Goal: Task Accomplishment & Management: Complete application form

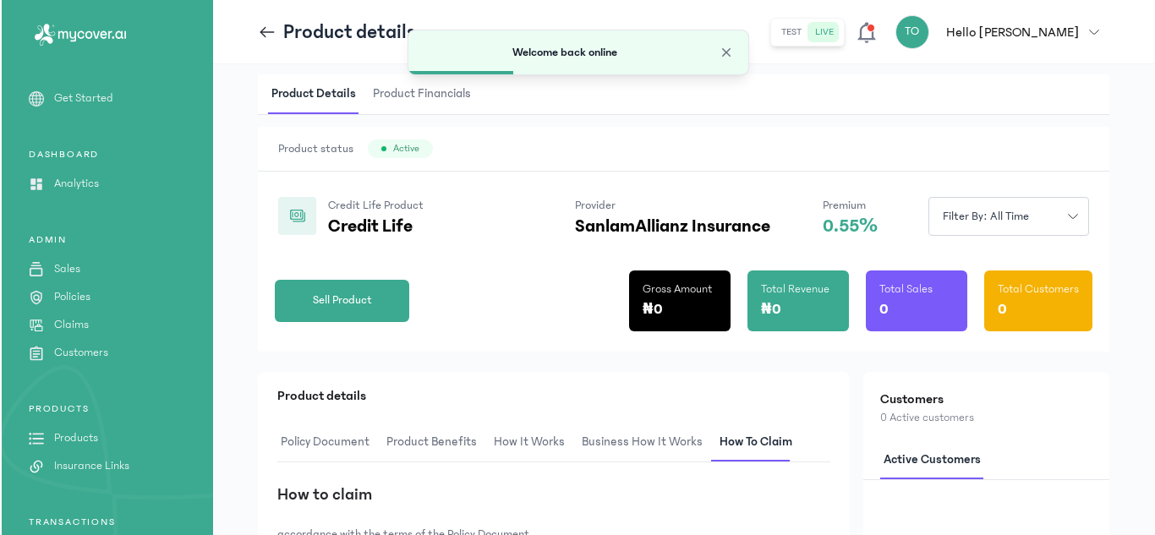
scroll to position [68, 0]
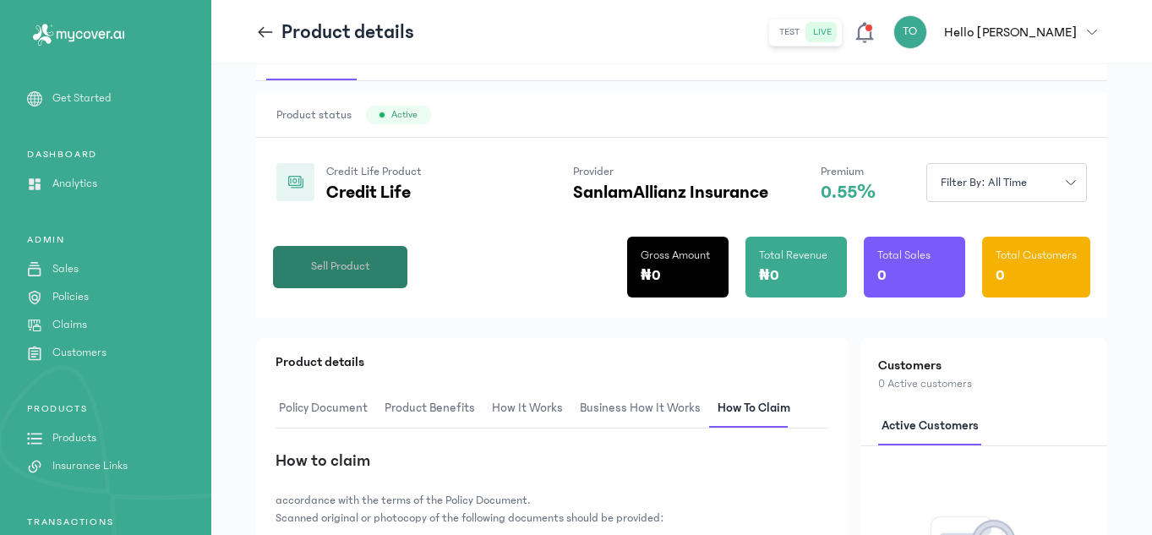
click at [339, 274] on span "Sell Product" at bounding box center [340, 267] width 59 height 18
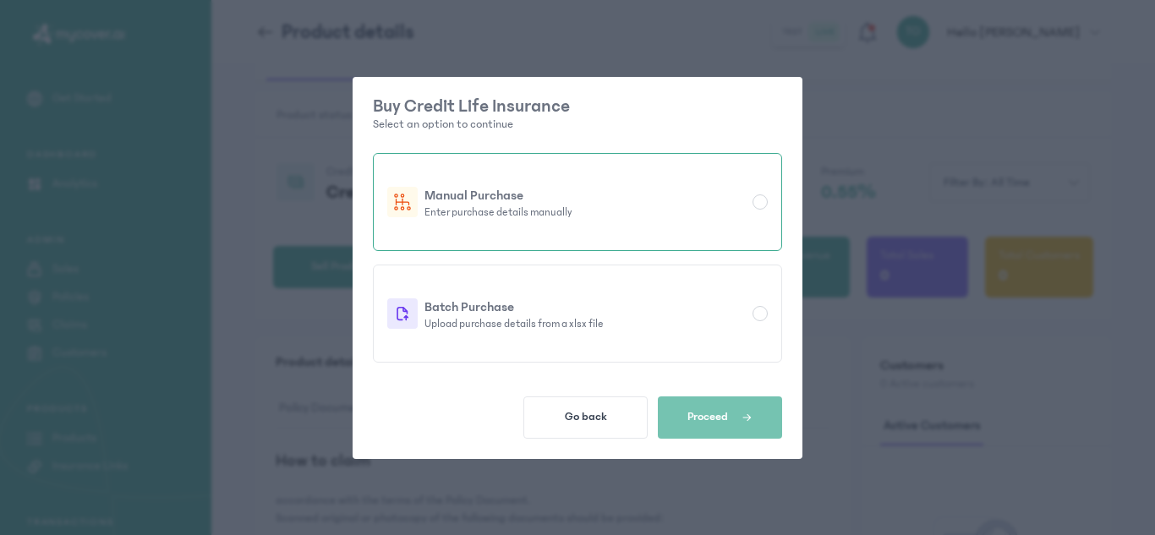
click at [758, 204] on div at bounding box center [760, 201] width 15 height 15
click at [722, 427] on button "Proceed" at bounding box center [720, 418] width 124 height 42
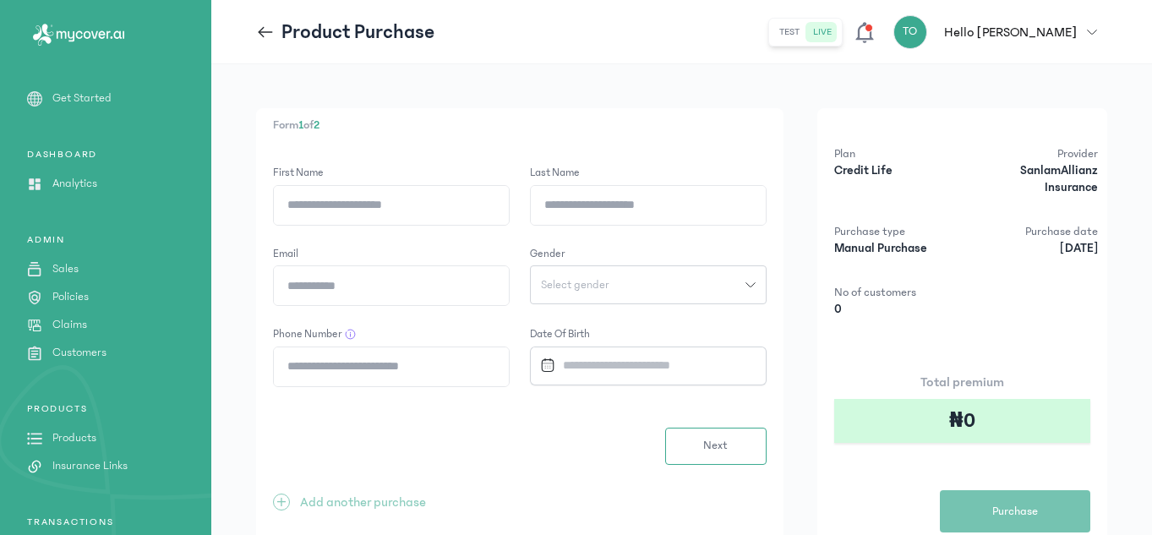
click at [628, 56] on header "Product Purchase test live TO Hello [PERSON_NAME] Oyeniyi [EMAIL_ADDRESS][DOMAI…" at bounding box center [681, 32] width 941 height 64
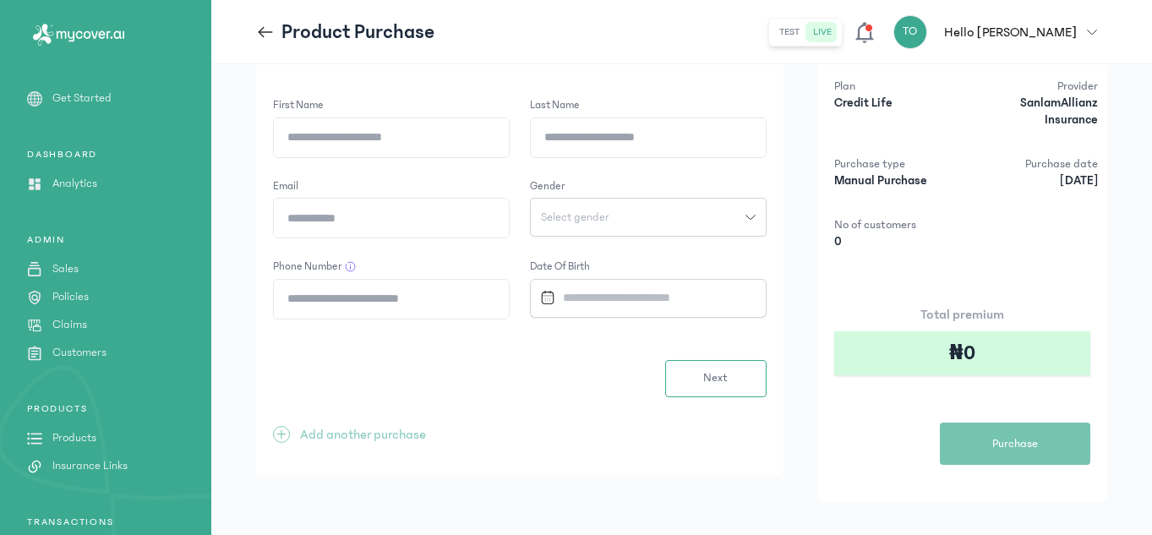
scroll to position [89, 0]
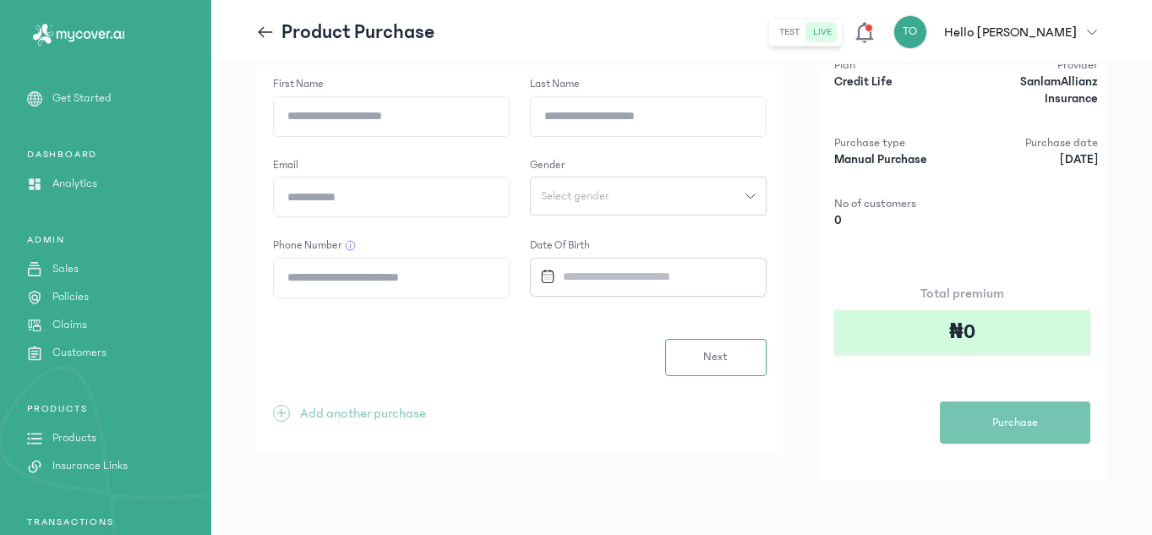
click at [446, 129] on input "First Name" at bounding box center [391, 116] width 235 height 39
type input "*****"
click at [569, 114] on input "Last Name" at bounding box center [648, 116] width 235 height 39
type input "**********"
click at [386, 204] on input "Email" at bounding box center [391, 197] width 235 height 39
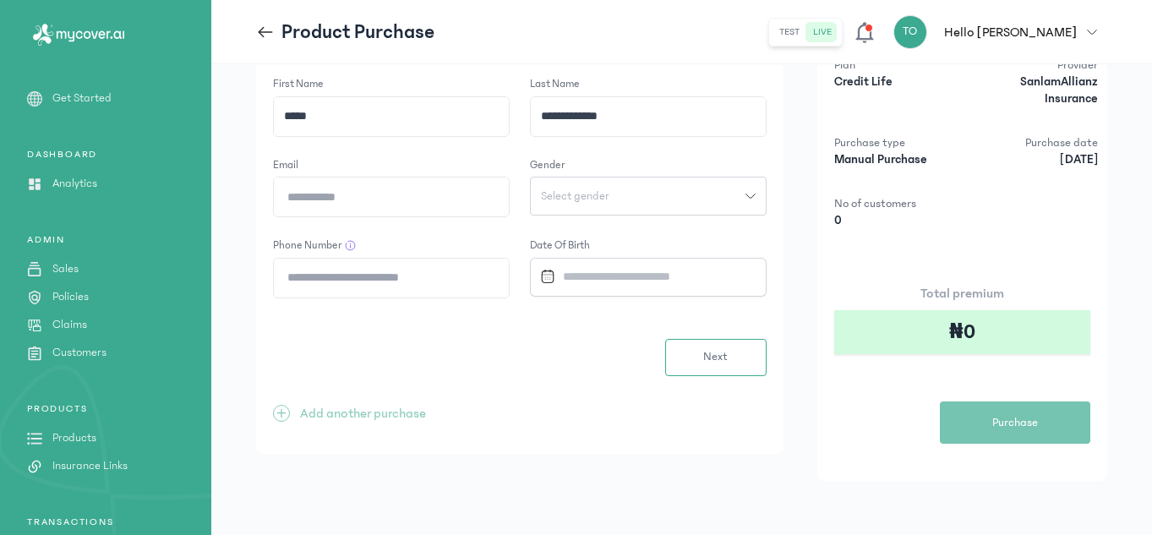
type input "**********"
click at [586, 211] on button "Select gender" at bounding box center [648, 196] width 237 height 39
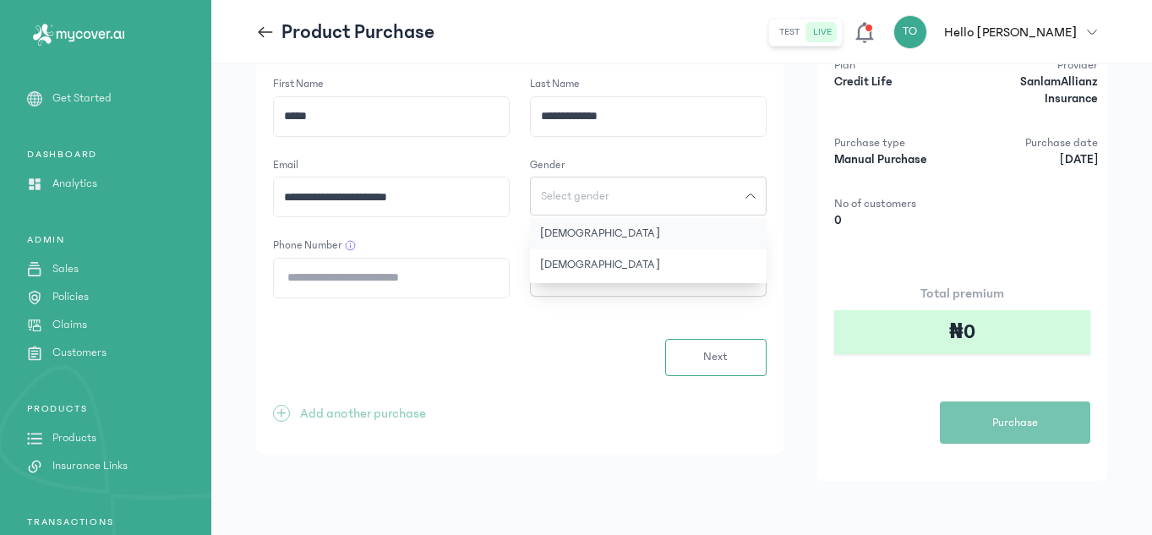
click at [605, 233] on button "[DEMOGRAPHIC_DATA]" at bounding box center [648, 233] width 237 height 31
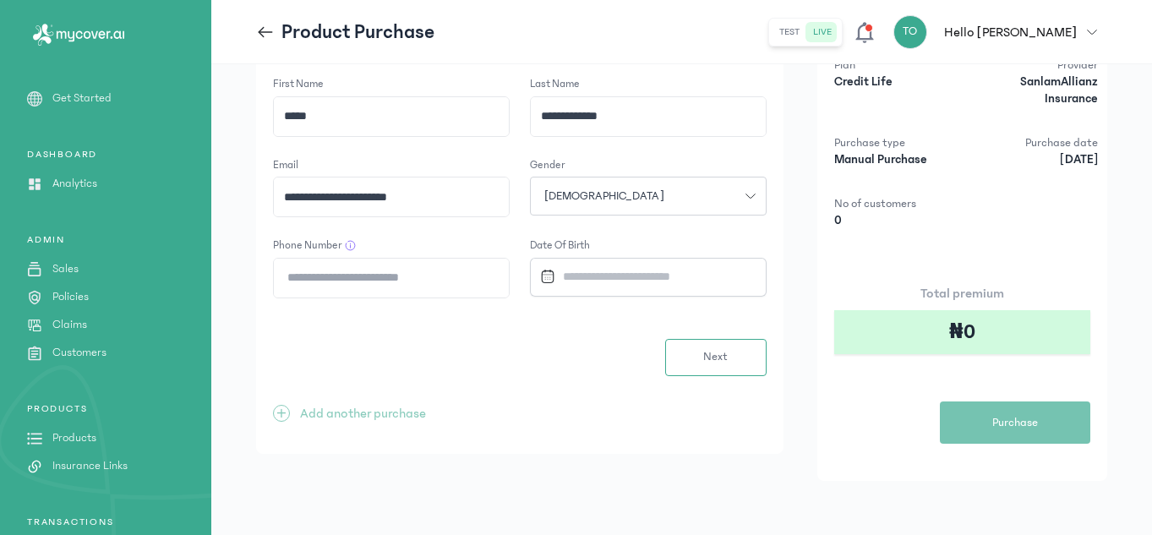
click at [411, 287] on input "Phone Number" at bounding box center [391, 278] width 235 height 39
type input "**********"
click at [604, 290] on input "Datepicker input" at bounding box center [643, 277] width 218 height 36
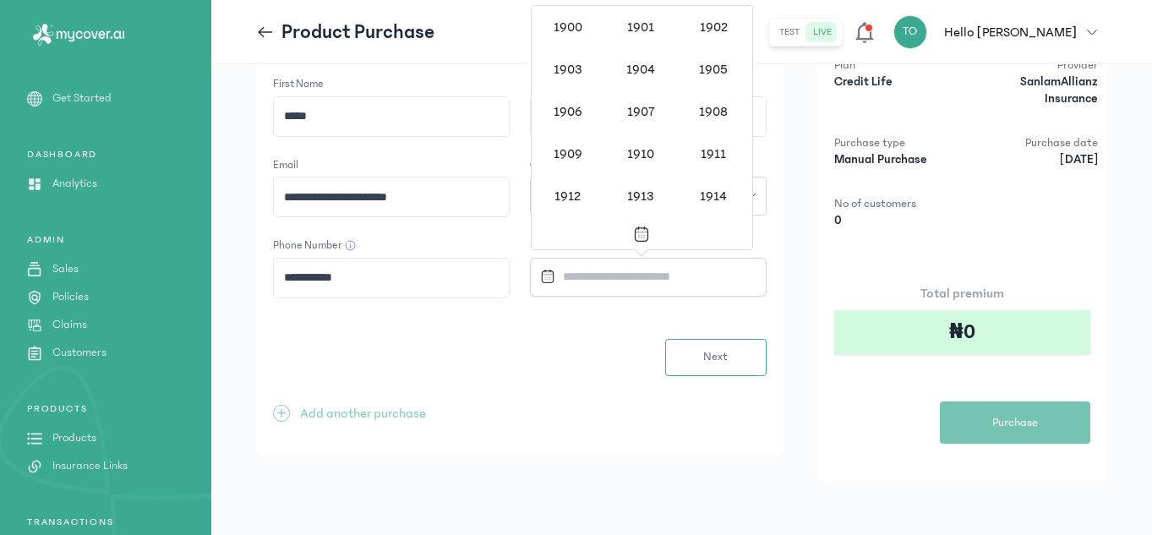
scroll to position [1386, 0]
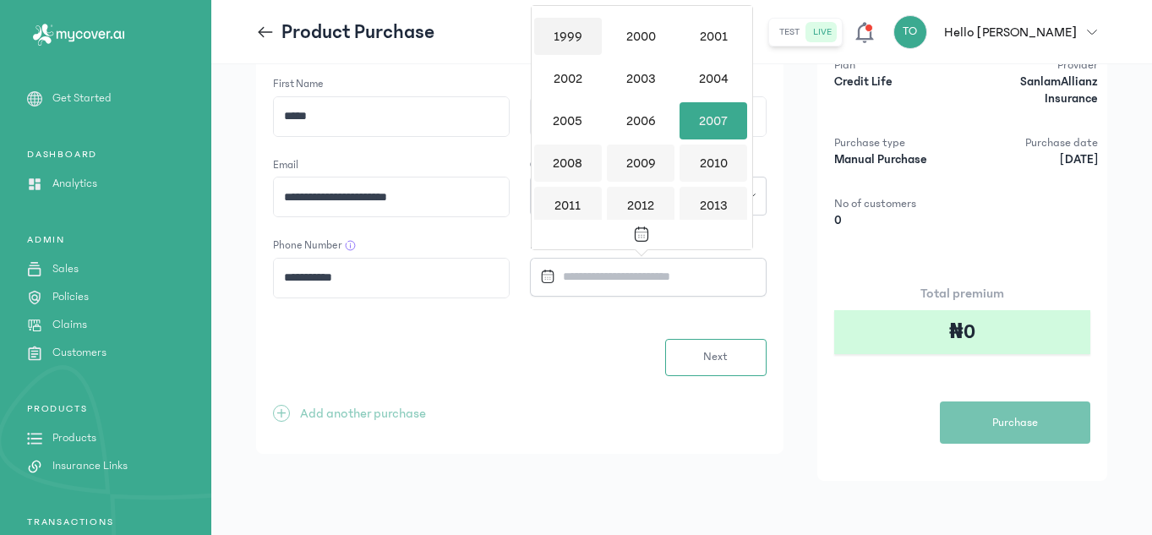
click at [579, 29] on div "1999" at bounding box center [568, 36] width 68 height 37
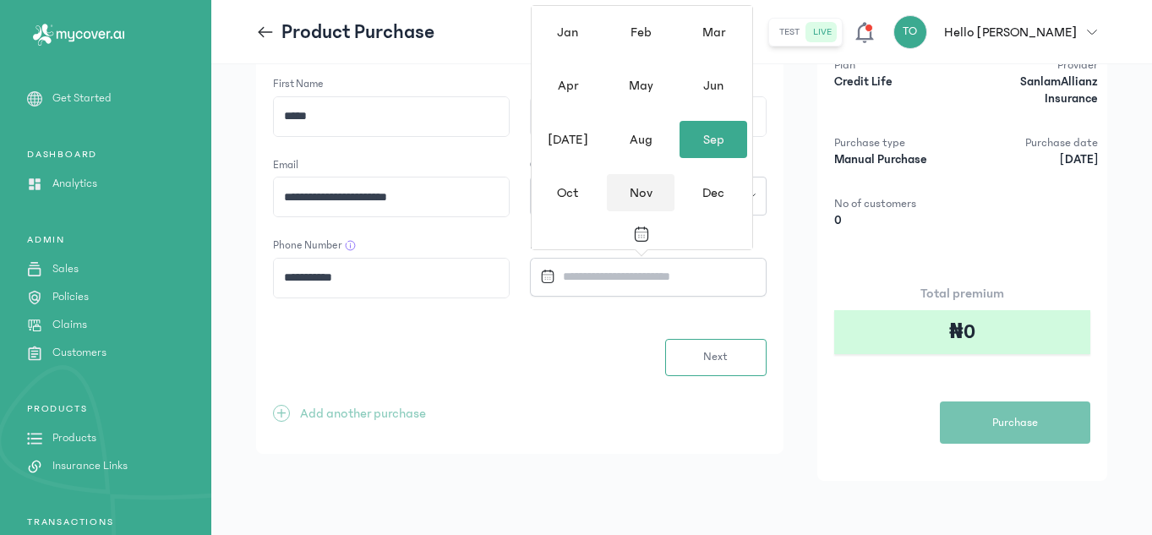
click at [650, 194] on div "Nov" at bounding box center [641, 192] width 68 height 37
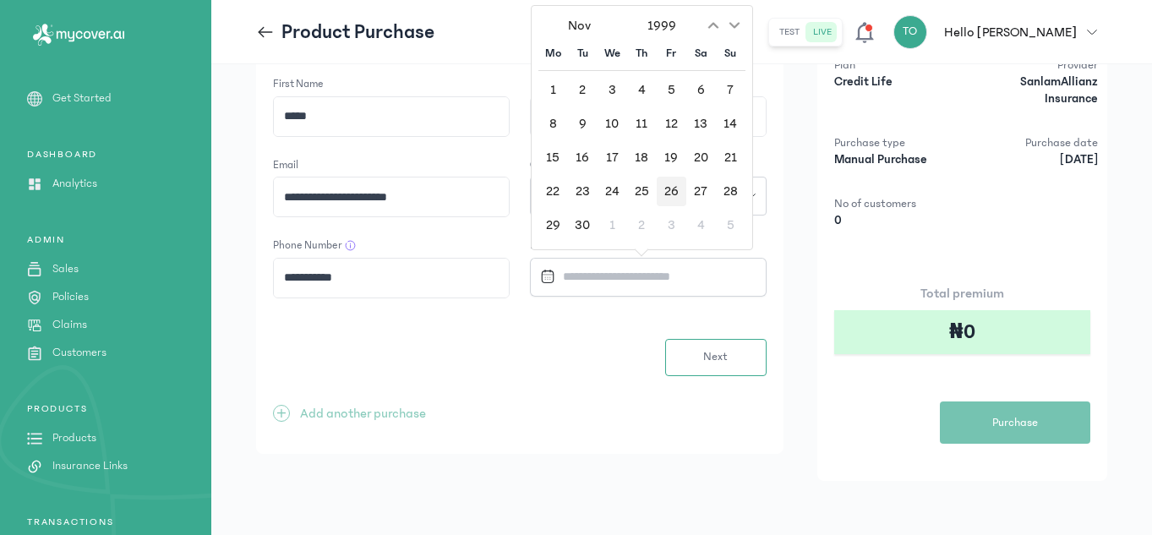
click at [671, 180] on div "26" at bounding box center [672, 192] width 30 height 30
type input "**********"
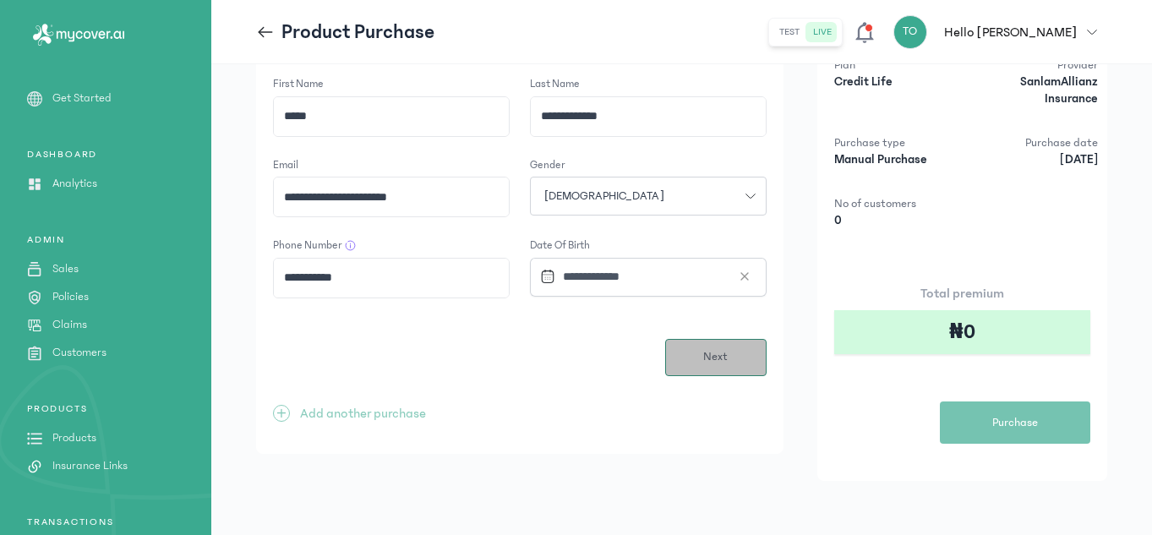
click at [696, 355] on button "Next" at bounding box center [715, 357] width 101 height 37
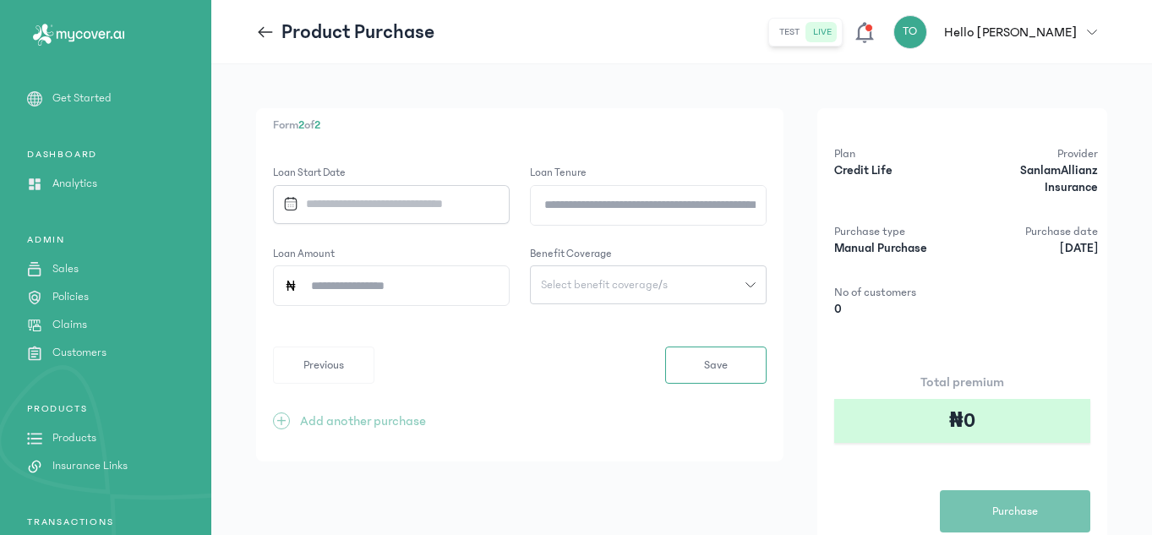
click at [760, 291] on button "Select benefit coverage/s" at bounding box center [648, 285] width 237 height 39
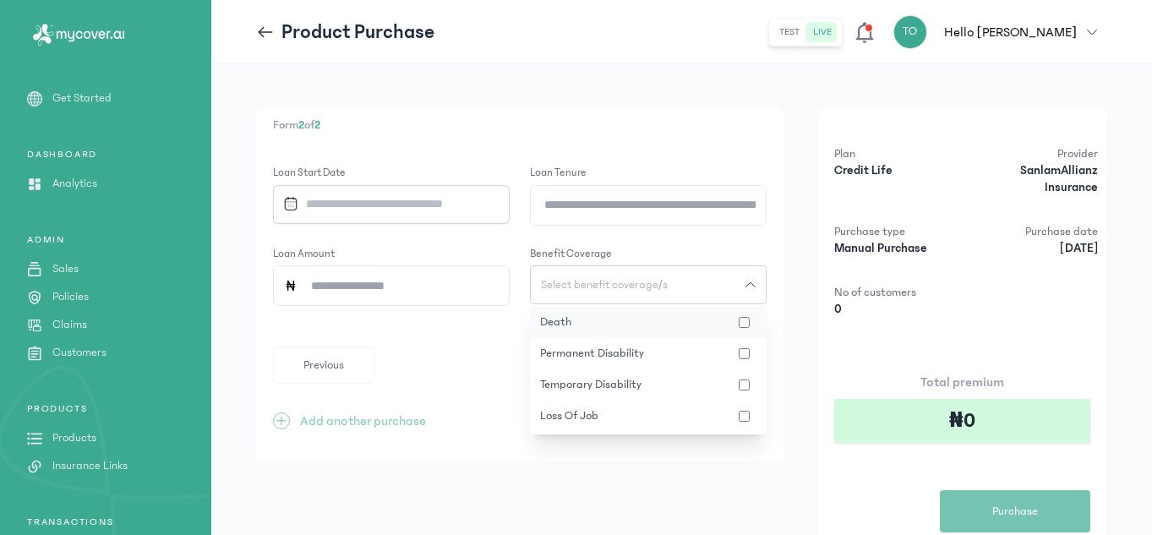
click at [745, 313] on button "death" at bounding box center [648, 322] width 237 height 31
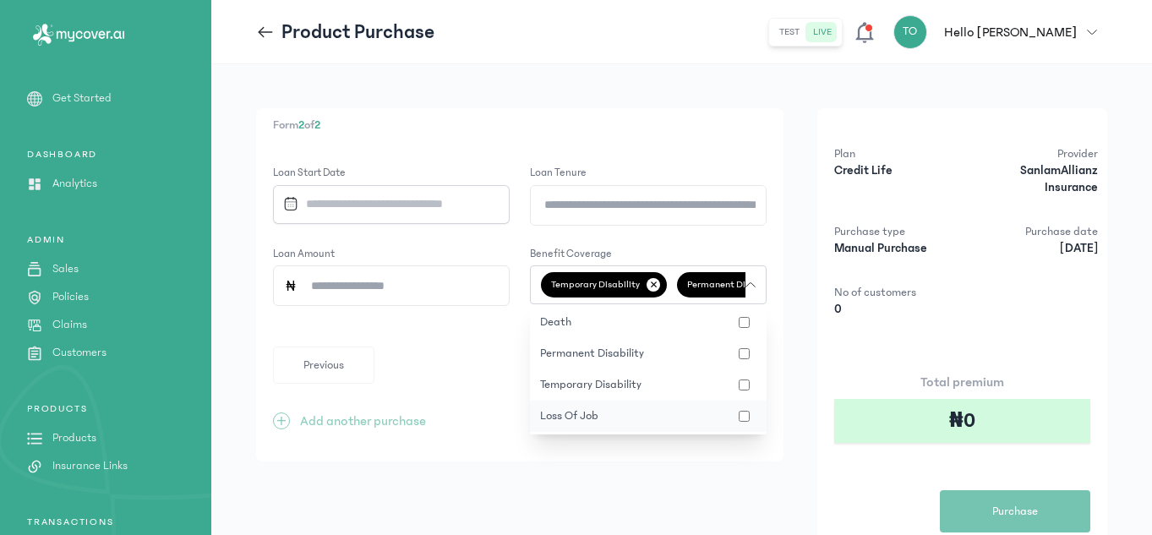
click at [745, 425] on button "loss of job" at bounding box center [648, 416] width 237 height 31
click at [353, 274] on input "Loan Amount" at bounding box center [398, 285] width 201 height 39
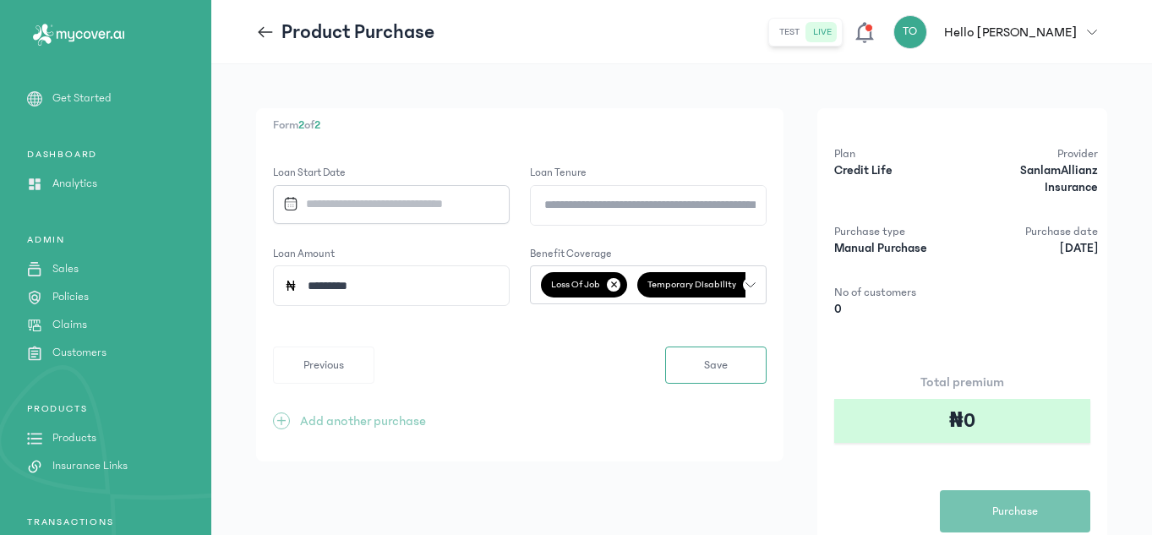
type input "*********"
click at [390, 186] on input "Datepicker input" at bounding box center [385, 204] width 218 height 36
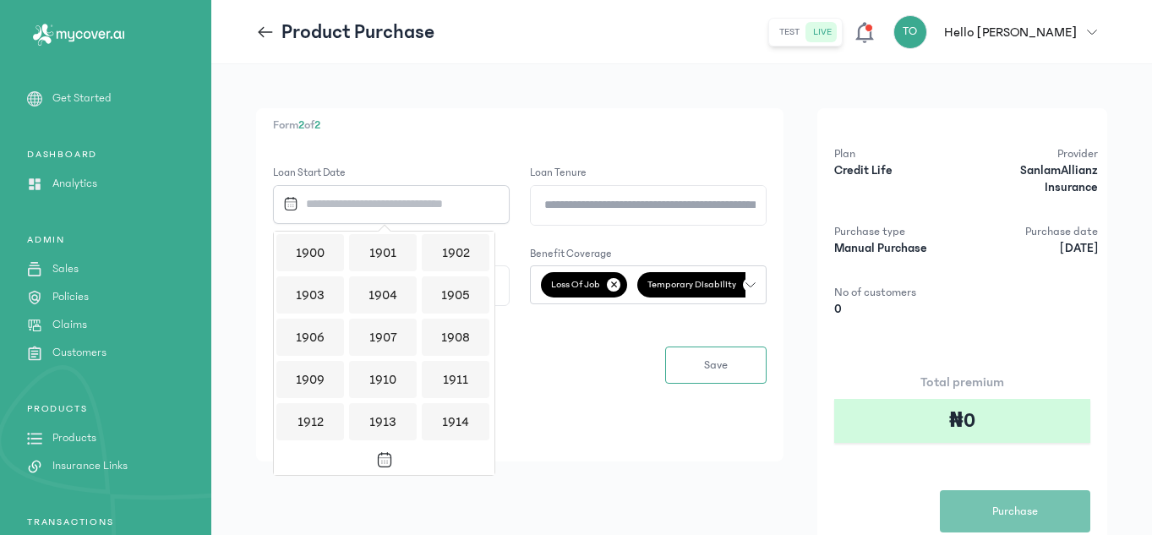
scroll to position [1640, 0]
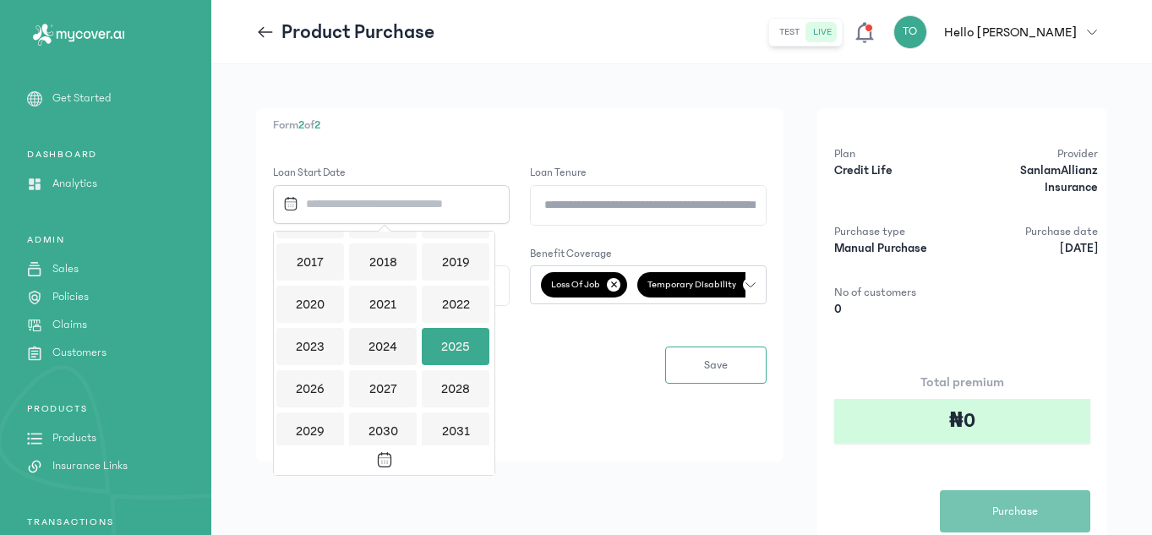
click at [389, 348] on div "2024" at bounding box center [383, 346] width 68 height 37
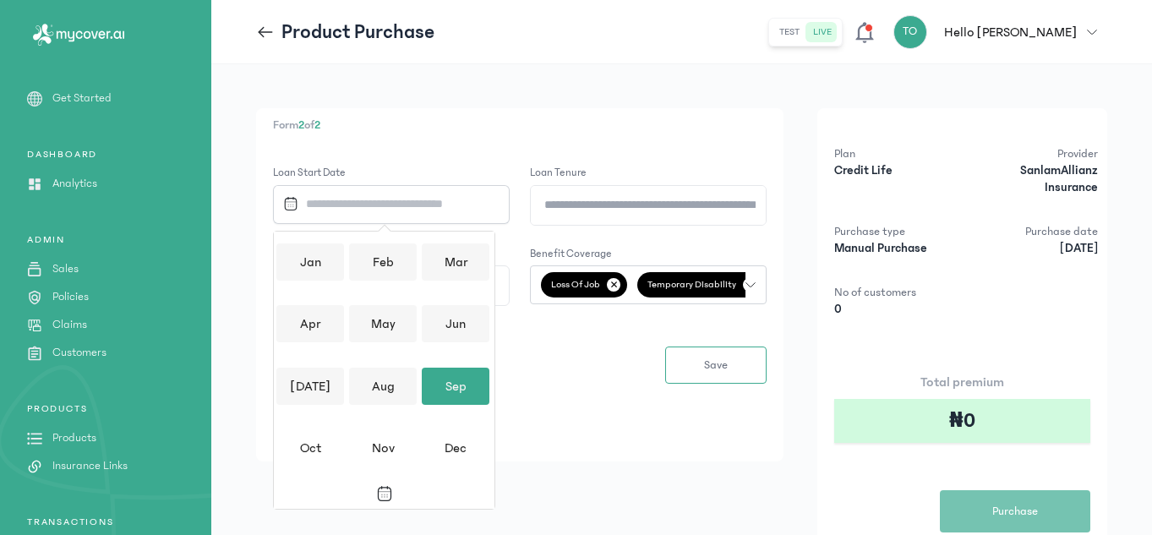
click at [375, 388] on div "Aug" at bounding box center [383, 386] width 68 height 37
click at [398, 391] on div "Aug" at bounding box center [383, 386] width 68 height 37
click at [419, 396] on div "Sep" at bounding box center [455, 386] width 73 height 42
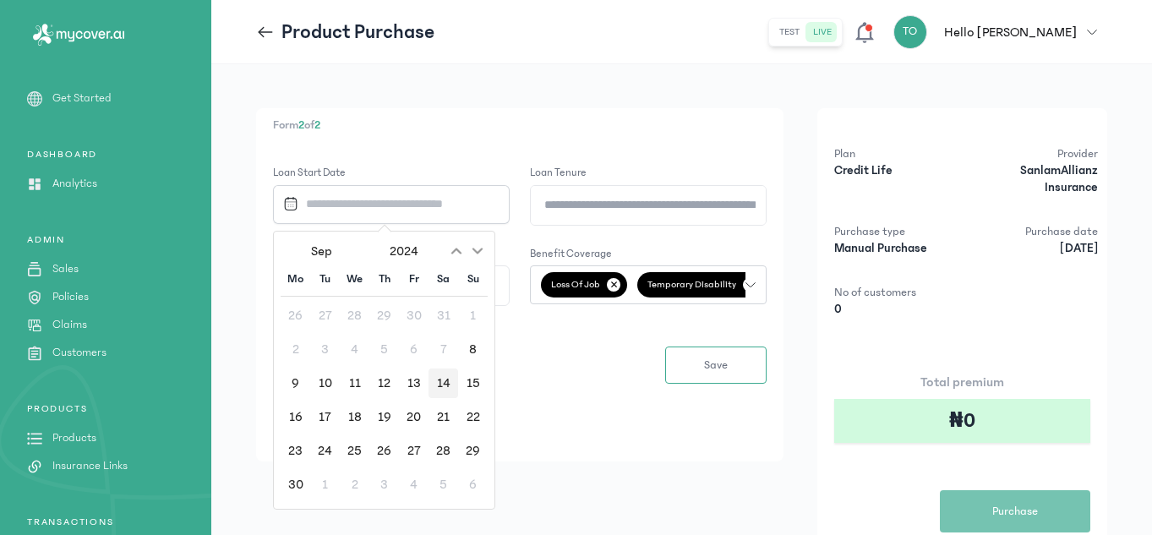
click at [436, 390] on div "14" at bounding box center [444, 384] width 30 height 30
type input "**********"
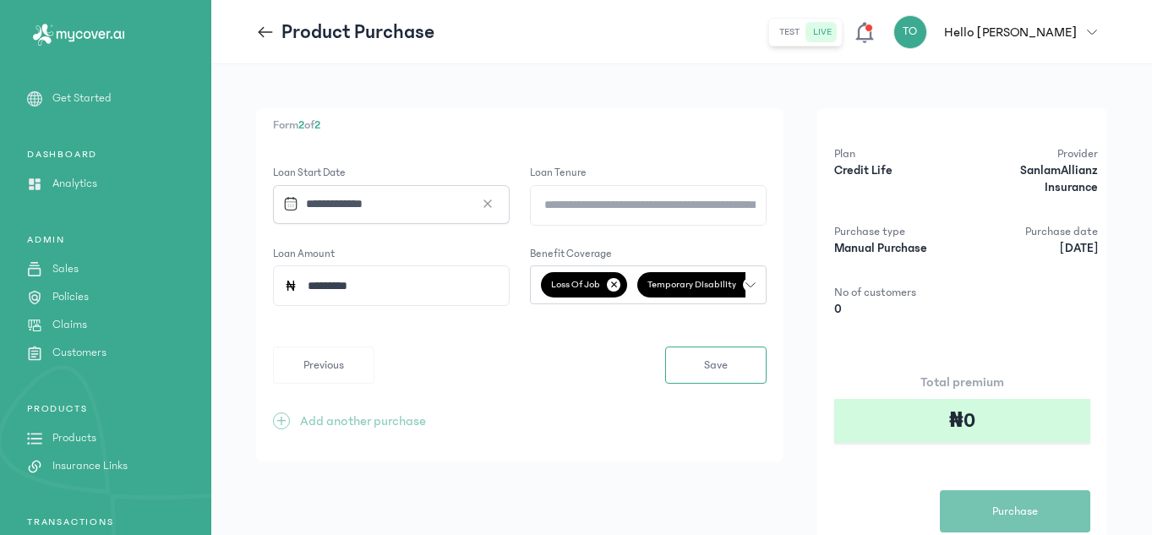
click at [605, 204] on input "Loan Tenure" at bounding box center [648, 205] width 235 height 39
type input "*"
click at [601, 202] on input "**" at bounding box center [648, 205] width 235 height 39
type input "*"
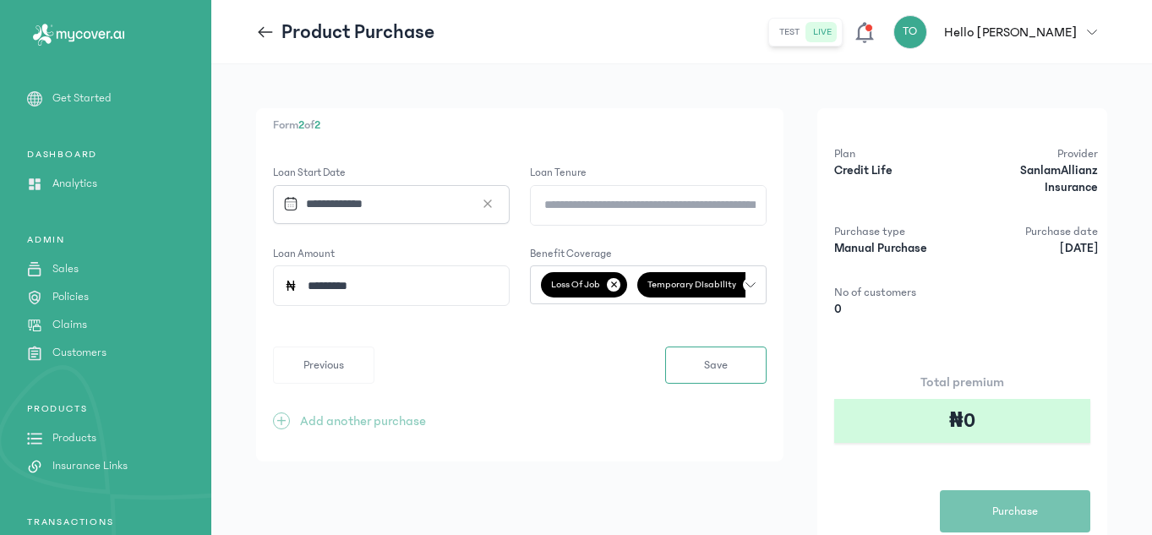
type input "*"
type input "**"
click at [687, 349] on button "Save" at bounding box center [715, 365] width 101 height 37
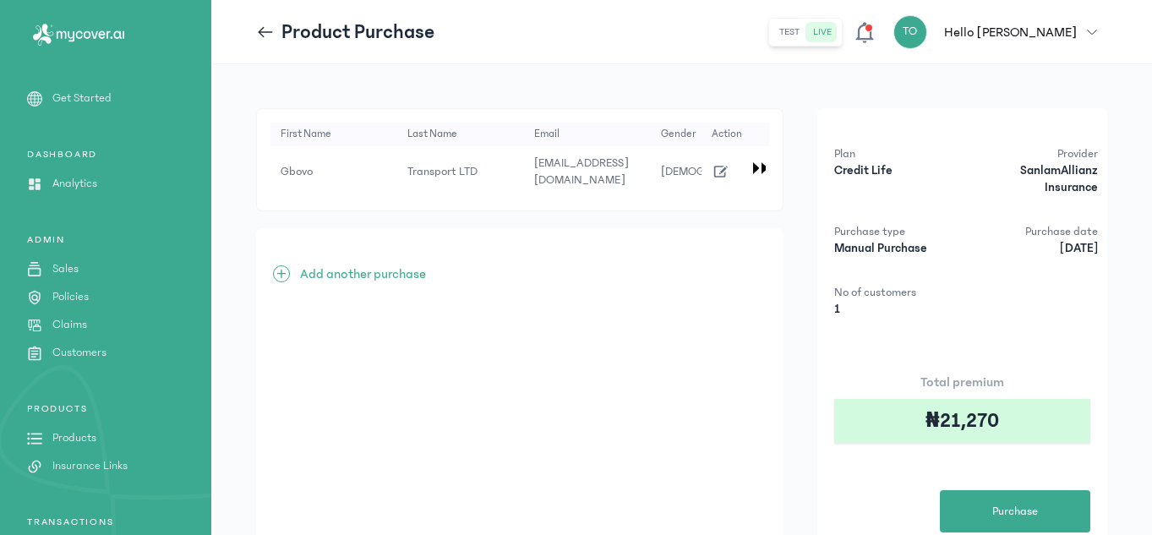
scroll to position [89, 0]
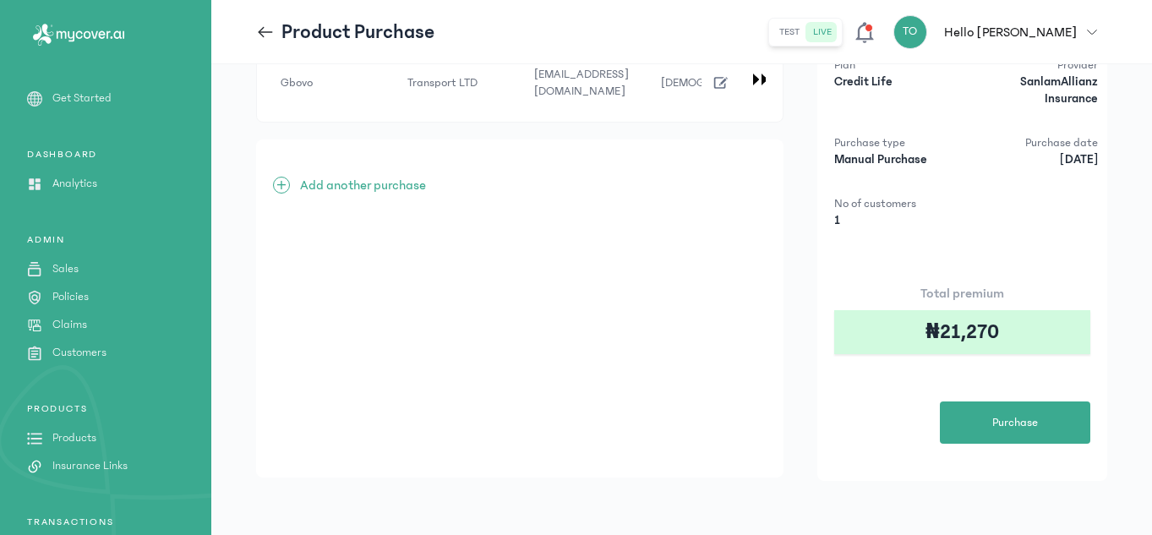
click at [123, 293] on link "Policies" at bounding box center [105, 297] width 211 height 18
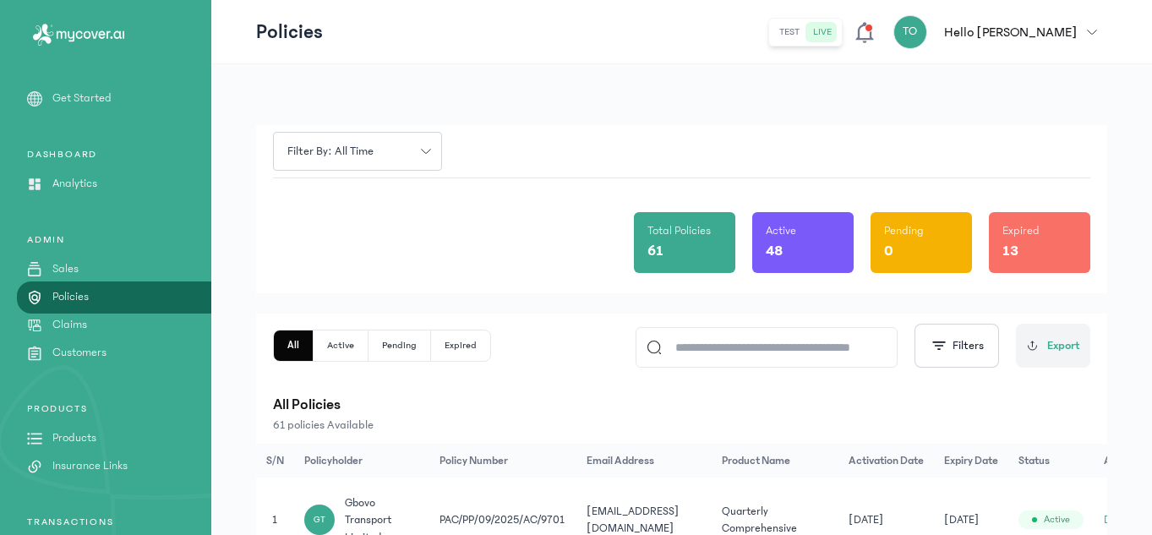
scroll to position [34, 0]
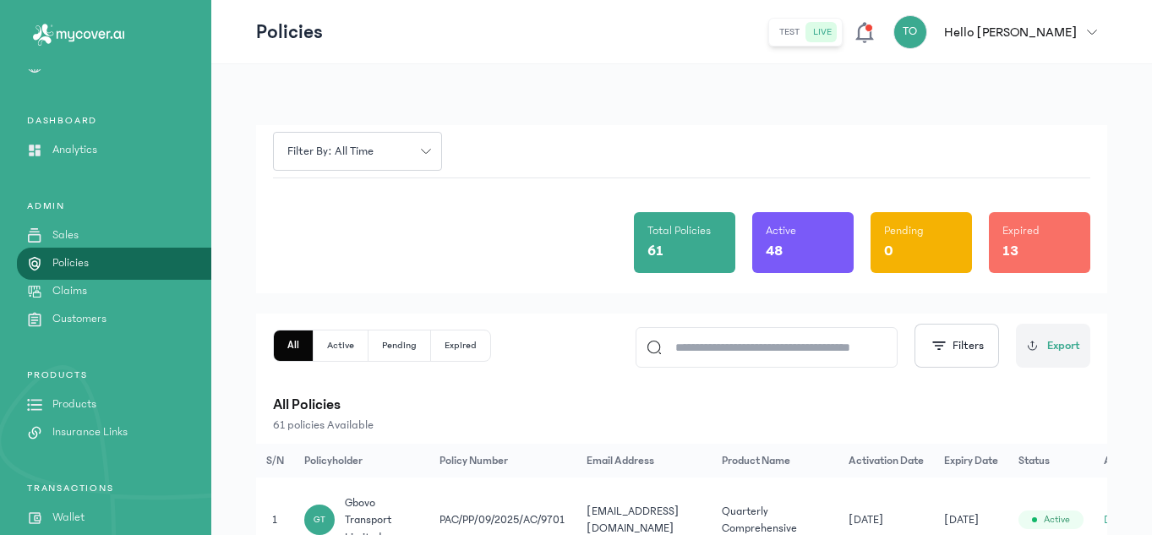
click at [570, 348] on div "All Active Pending Expired Filters Export" at bounding box center [682, 346] width 818 height 44
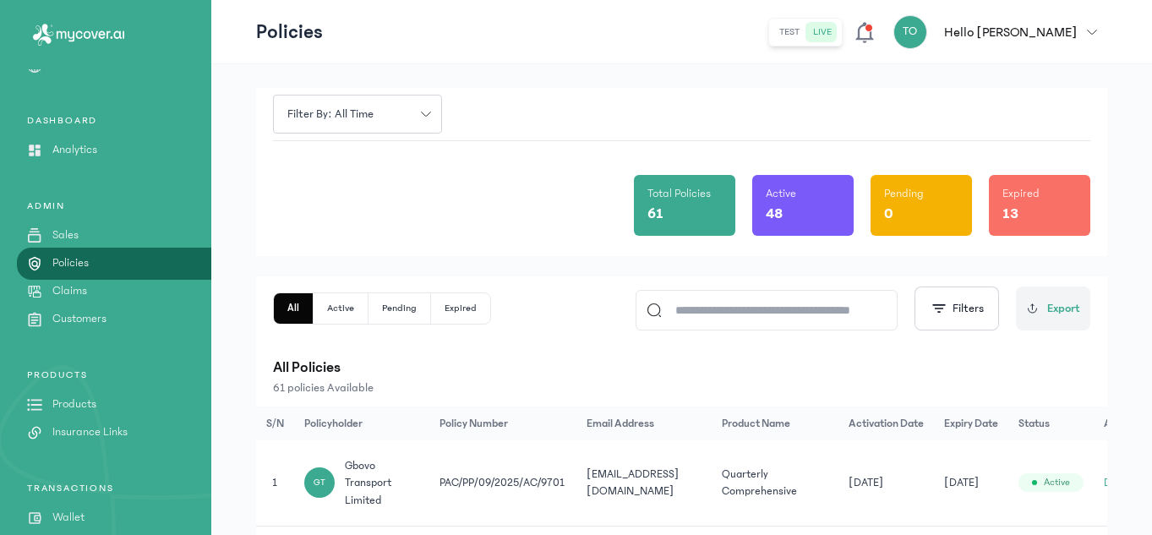
scroll to position [0, 0]
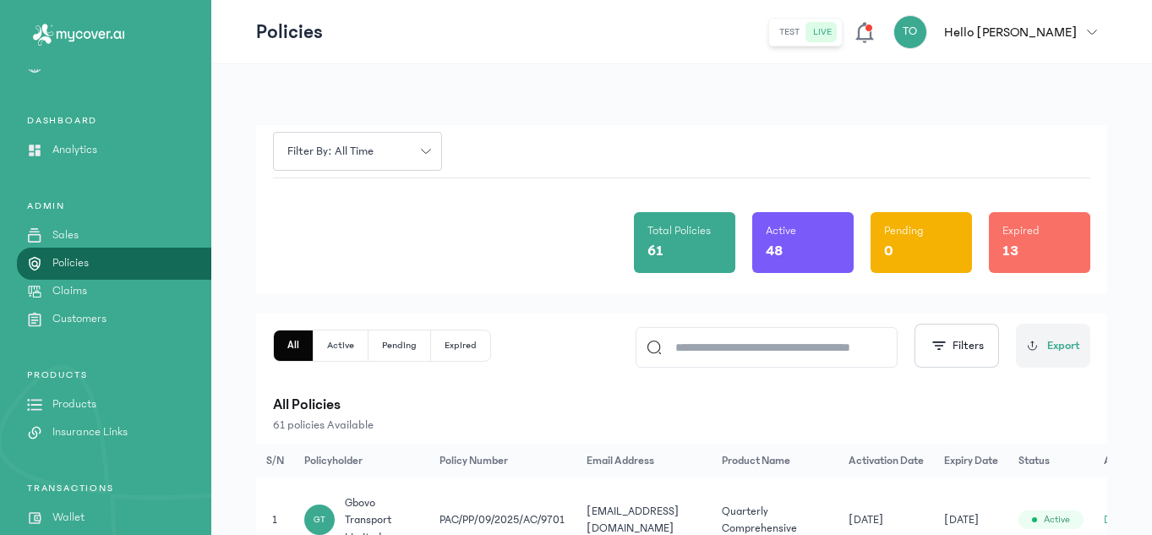
click at [538, 355] on div "All Active Pending Expired Filters Export" at bounding box center [682, 346] width 818 height 44
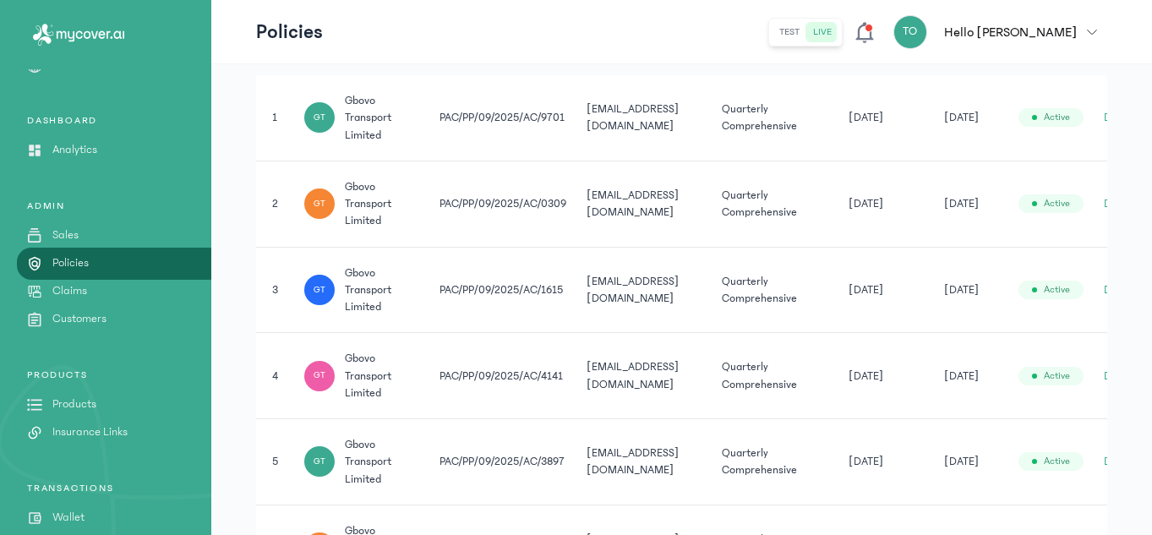
scroll to position [406, 0]
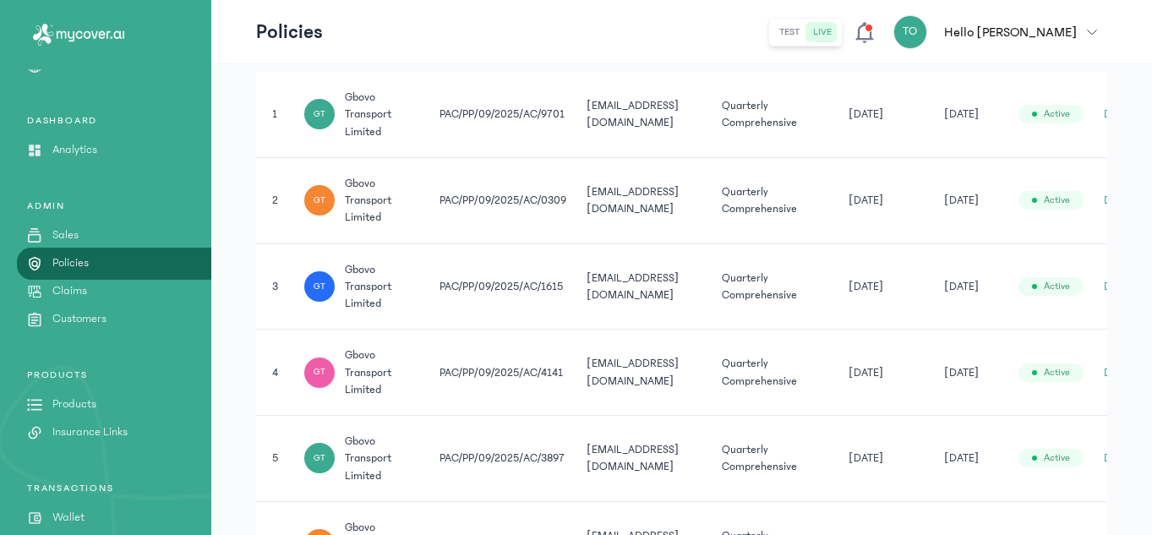
click at [888, 359] on td "[DATE]" at bounding box center [887, 373] width 96 height 86
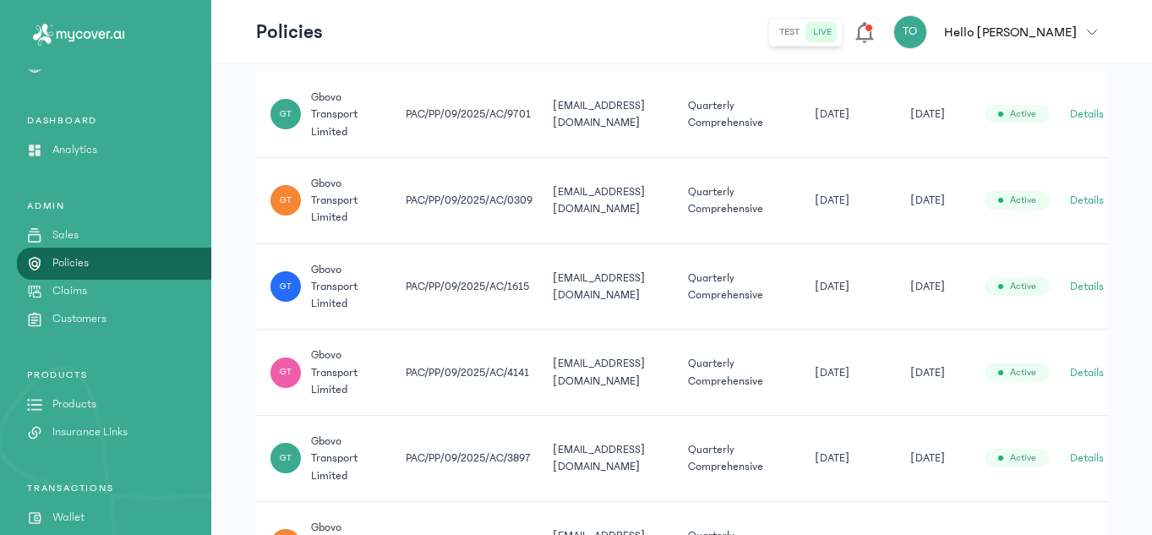
scroll to position [0, 55]
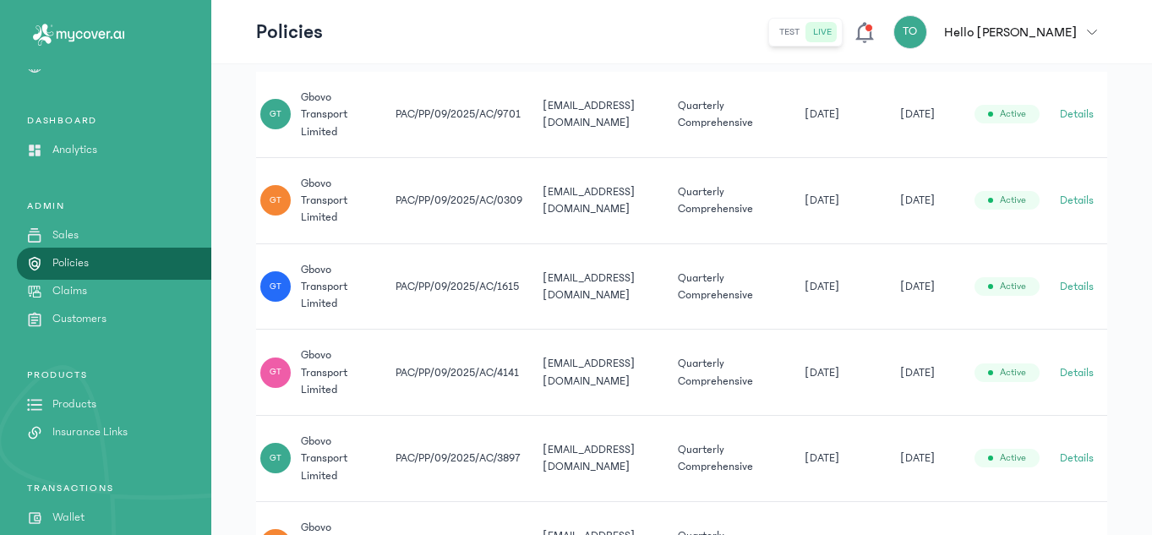
click at [1081, 373] on button "Details" at bounding box center [1077, 372] width 34 height 17
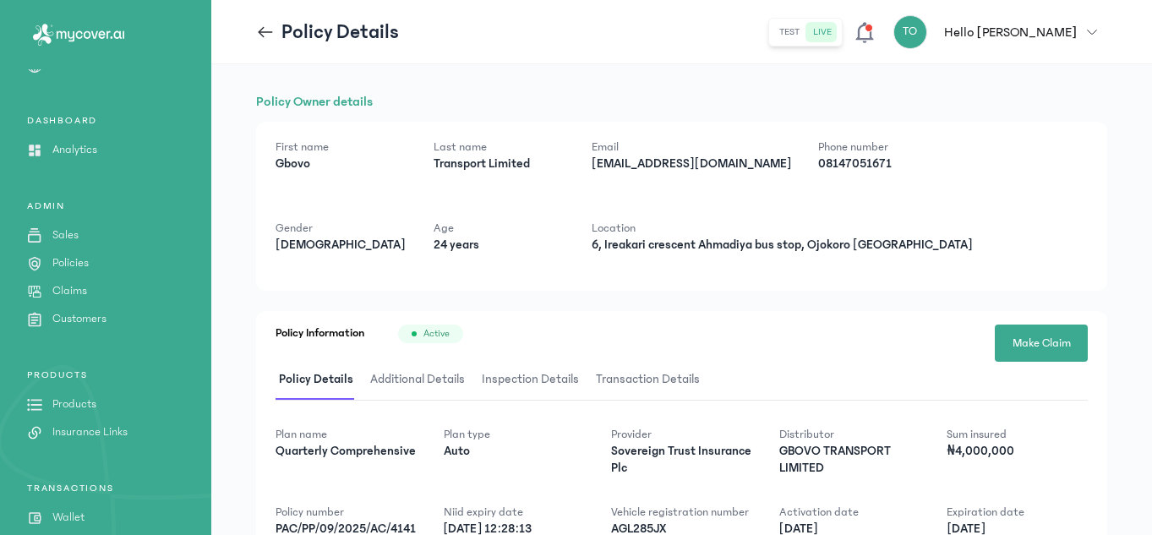
click at [809, 272] on div "First name [PERSON_NAME] Last name Transport Limited Email [EMAIL_ADDRESS][DOMA…" at bounding box center [681, 206] width 851 height 169
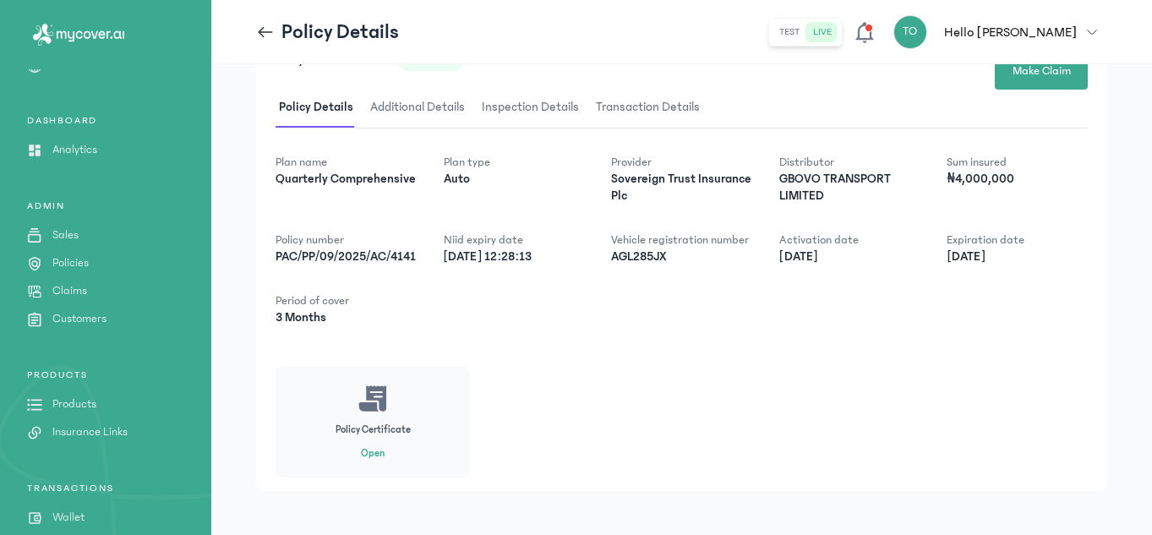
scroll to position [299, 0]
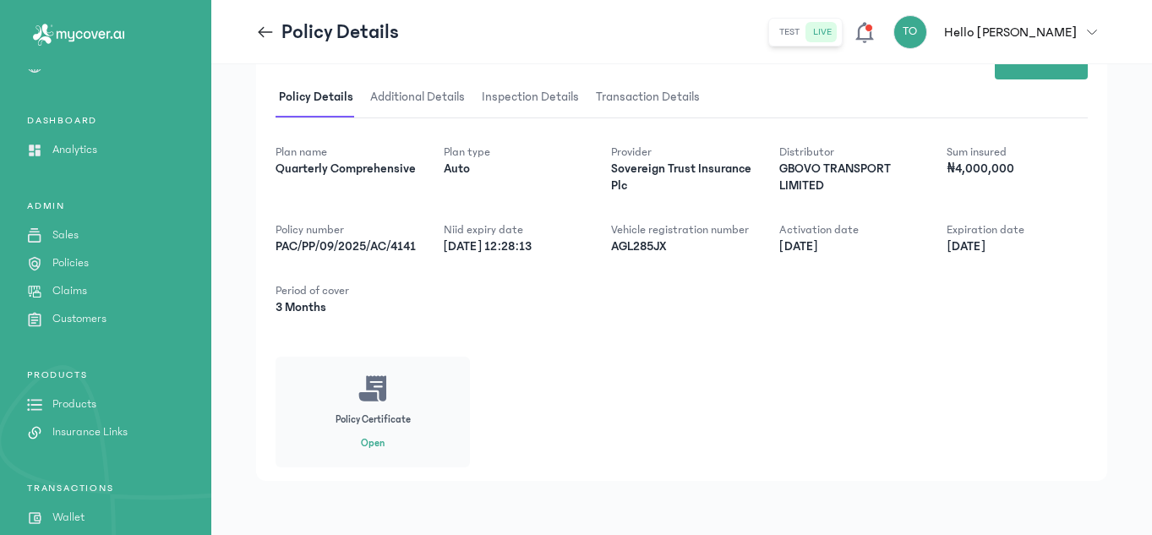
click at [364, 446] on button "Open" at bounding box center [373, 444] width 24 height 14
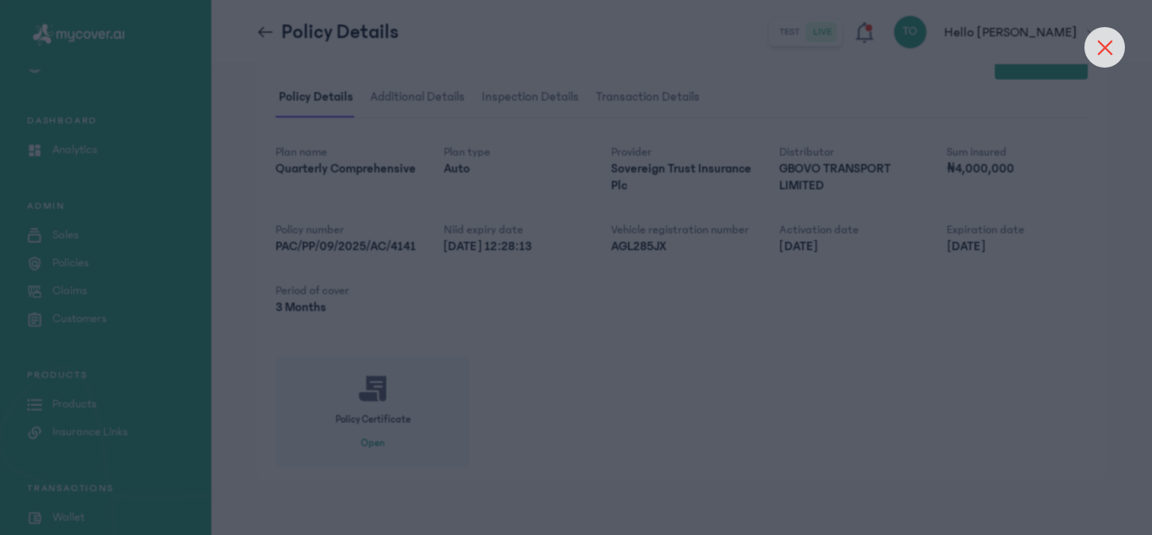
click at [1099, 46] on div at bounding box center [1105, 47] width 41 height 41
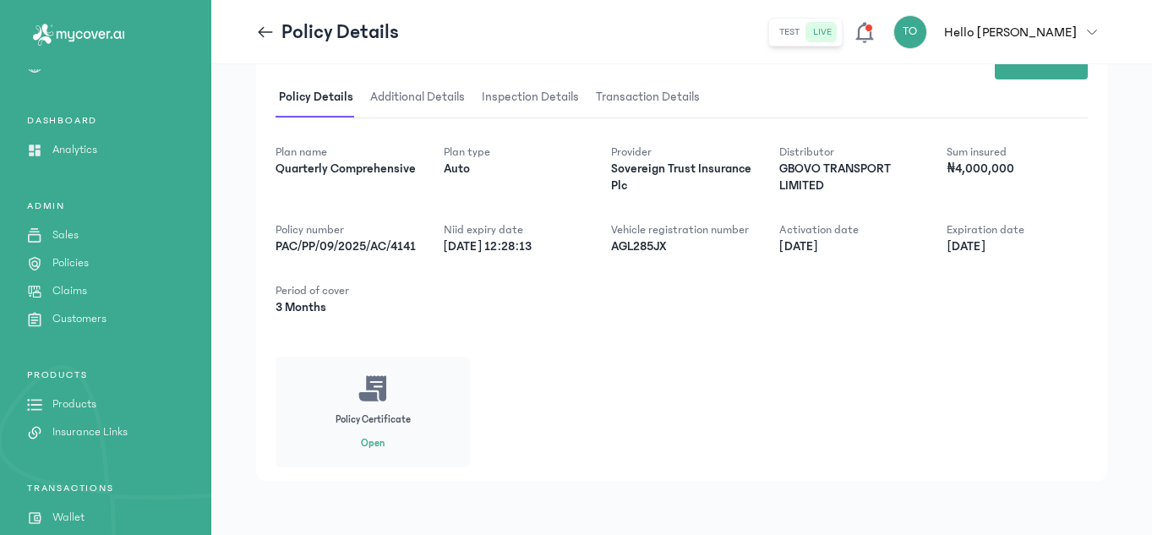
click at [1152, 140] on div "Policy Owner details First name [PERSON_NAME] Last name Transport Limited Email…" at bounding box center [681, 158] width 941 height 753
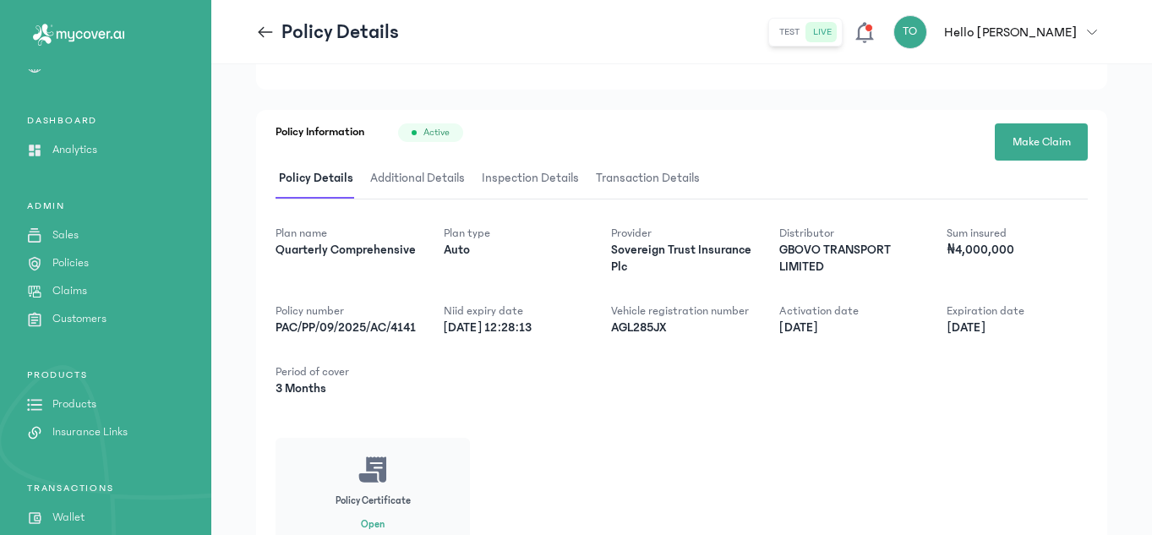
scroll to position [198, 0]
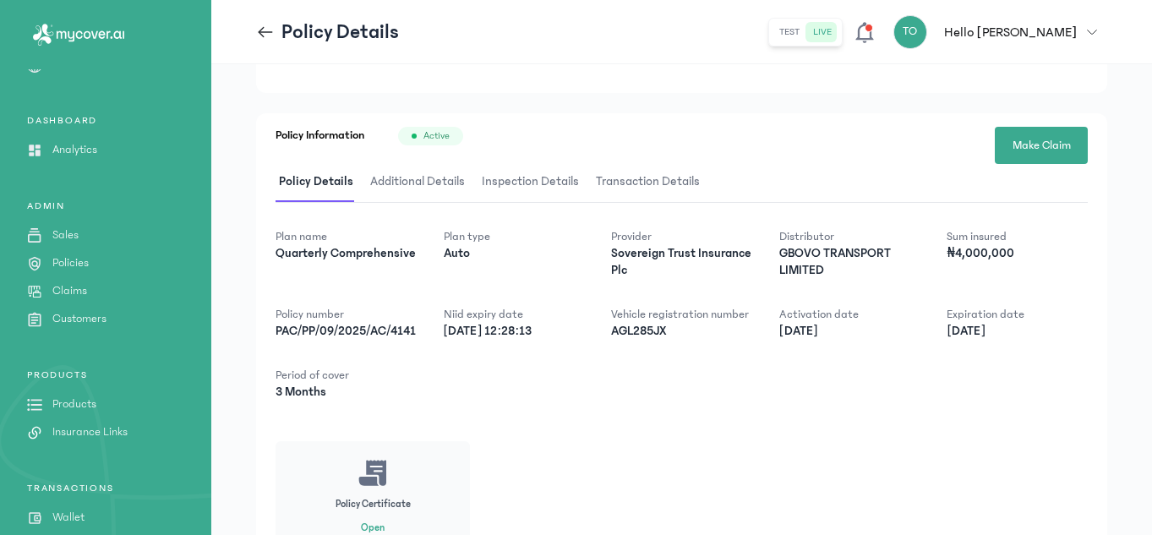
click at [425, 182] on span "Additional Details" at bounding box center [417, 182] width 101 height 40
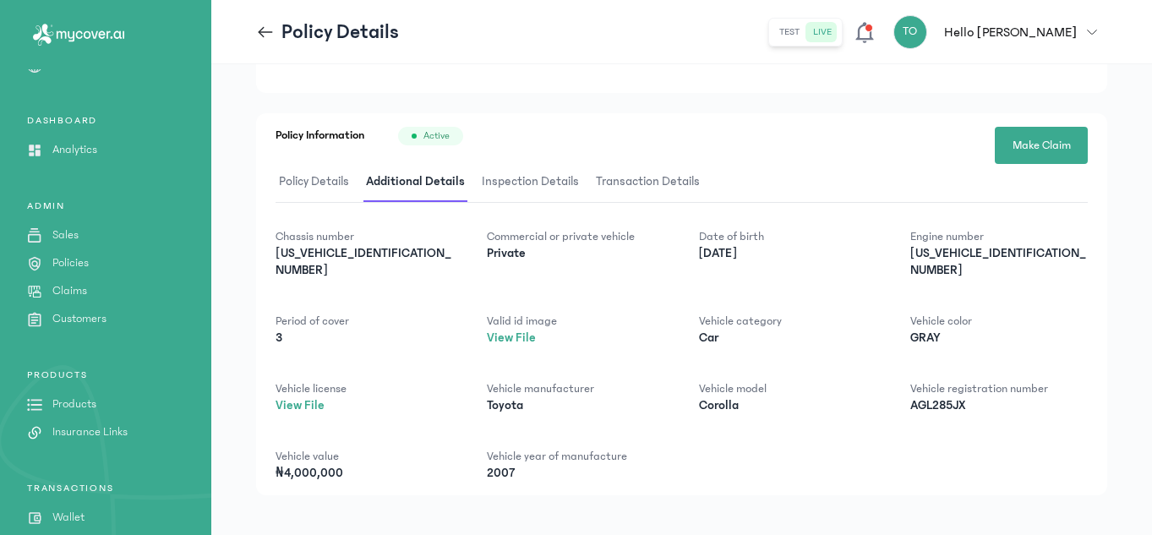
scroll to position [195, 0]
click at [515, 176] on span "Inspection Details" at bounding box center [531, 185] width 104 height 40
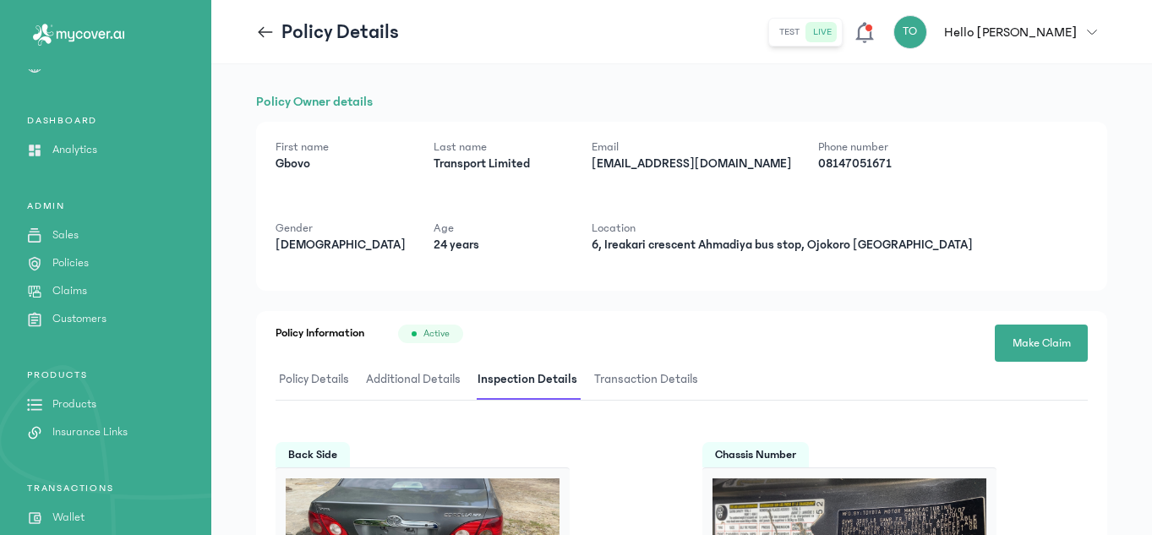
click at [332, 382] on span "Policy Details" at bounding box center [314, 380] width 77 height 40
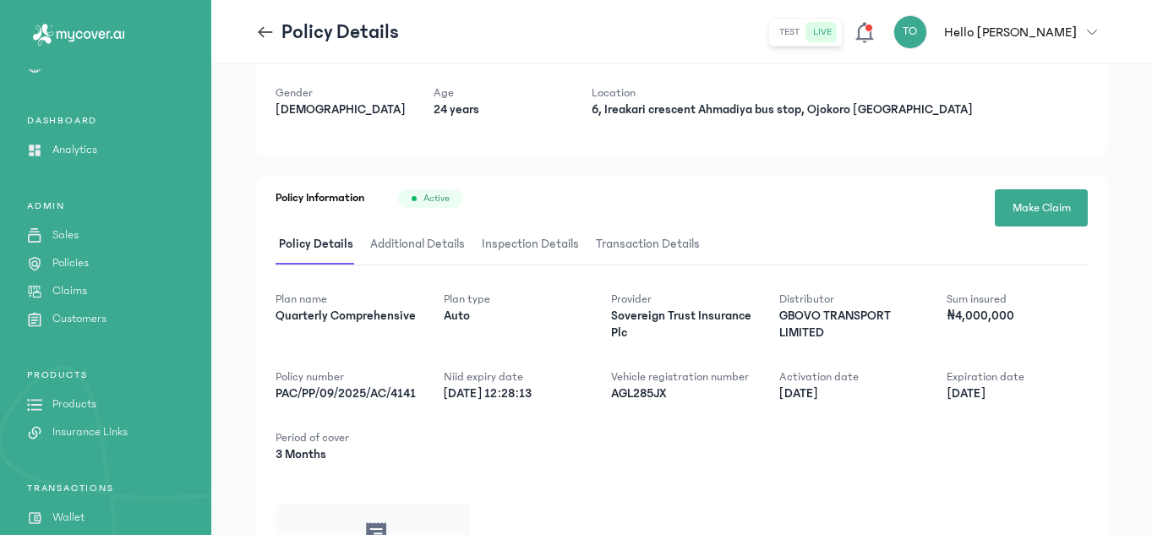
scroll to position [169, 0]
